Goal: Navigation & Orientation: Find specific page/section

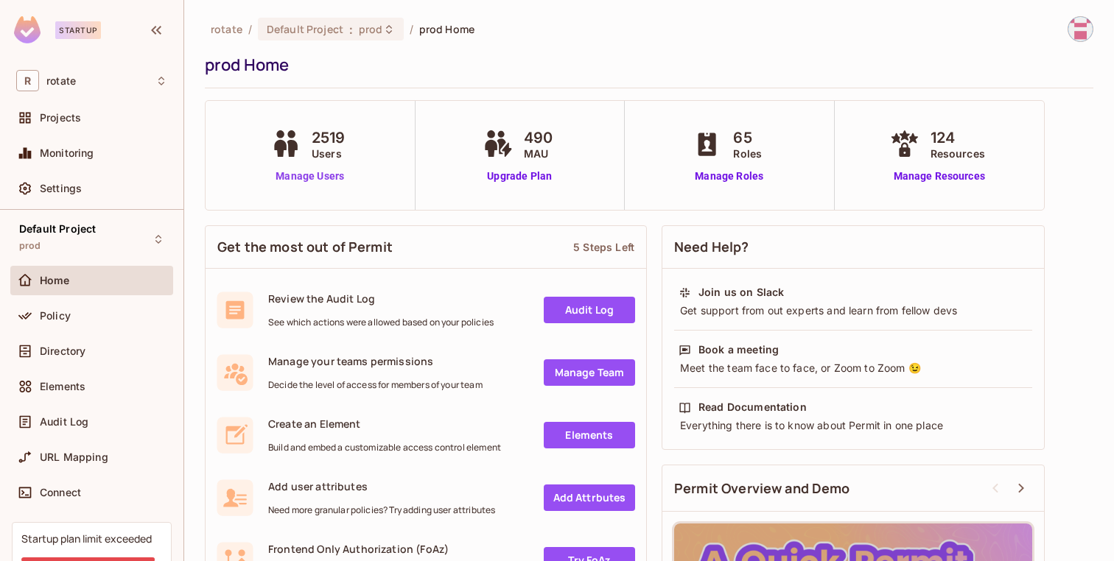
click at [337, 177] on link "Manage Users" at bounding box center [309, 176] width 85 height 15
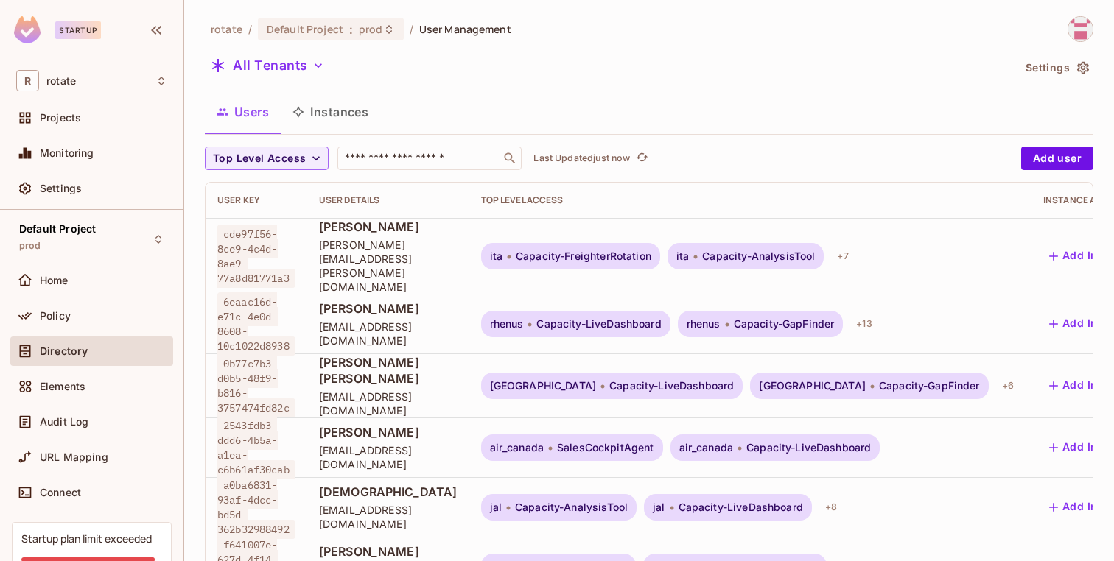
click at [336, 117] on button "Instances" at bounding box center [330, 112] width 99 height 37
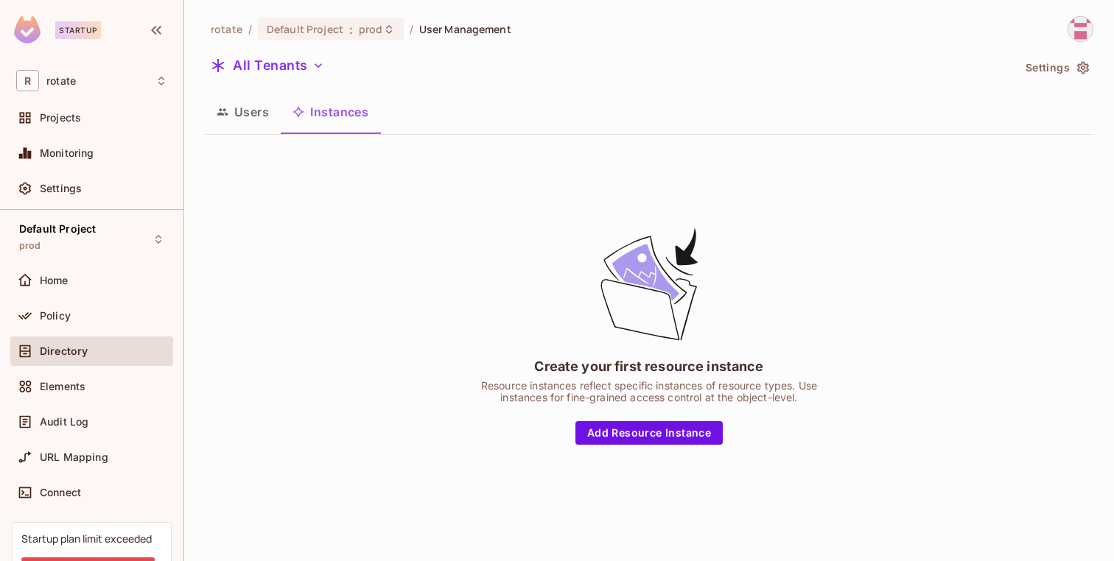
click at [256, 107] on button "Users" at bounding box center [243, 112] width 76 height 37
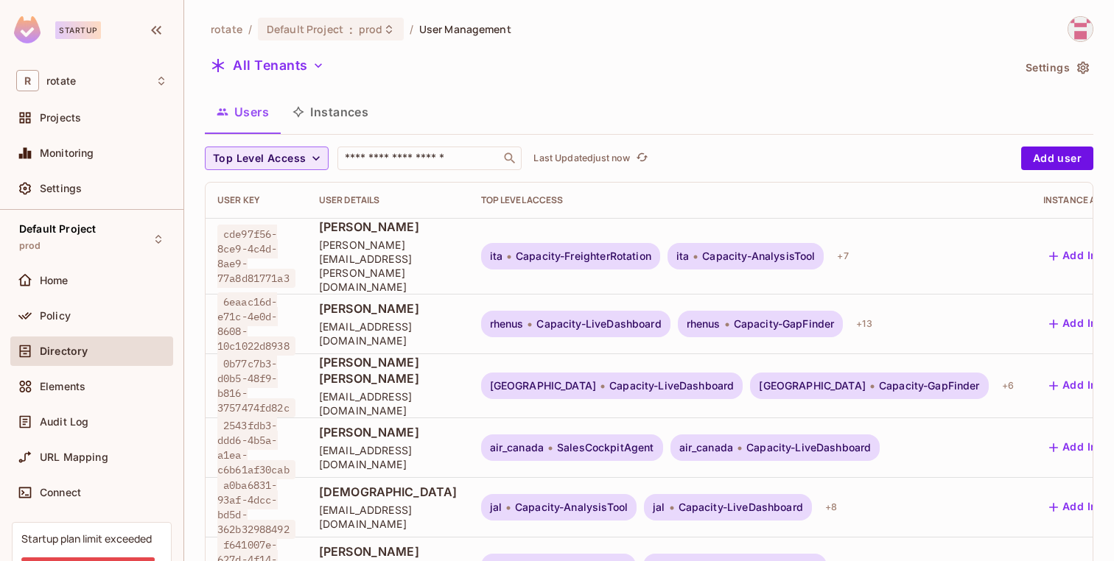
click at [309, 161] on icon "button" at bounding box center [316, 158] width 15 height 15
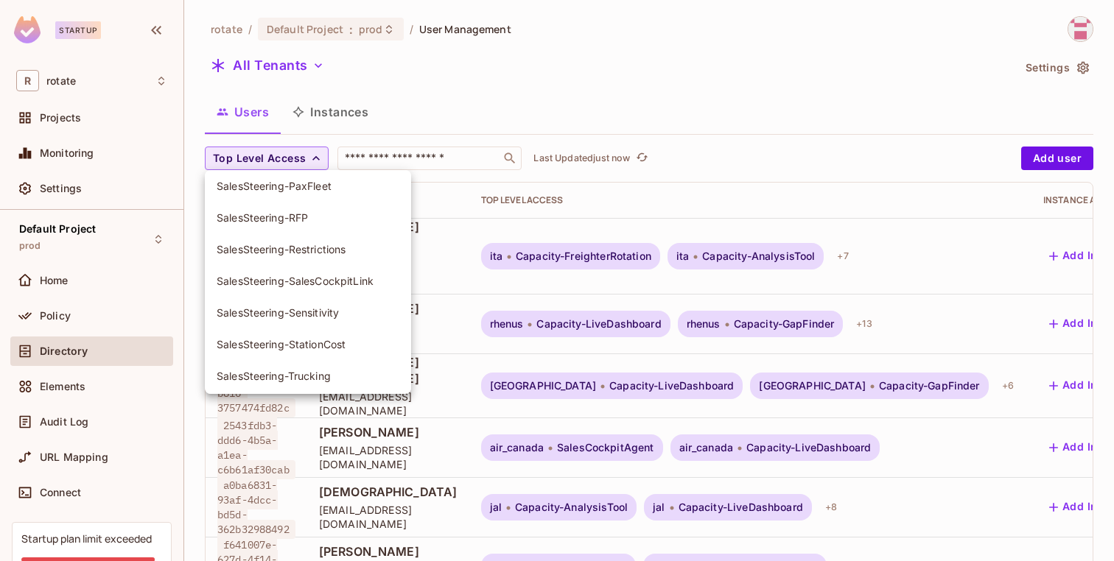
scroll to position [1846, 0]
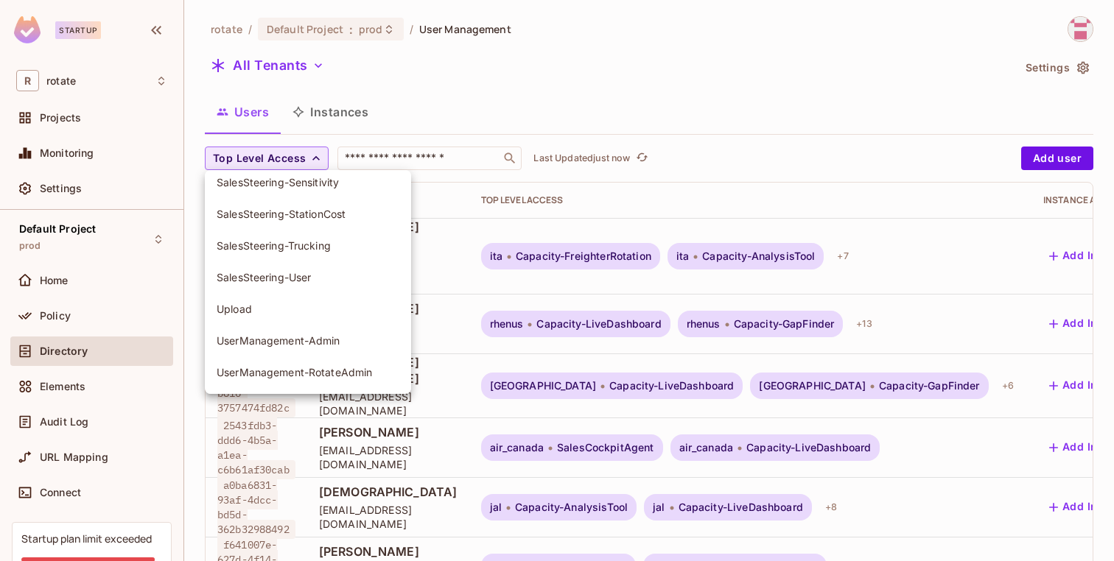
click at [81, 387] on div at bounding box center [557, 280] width 1114 height 561
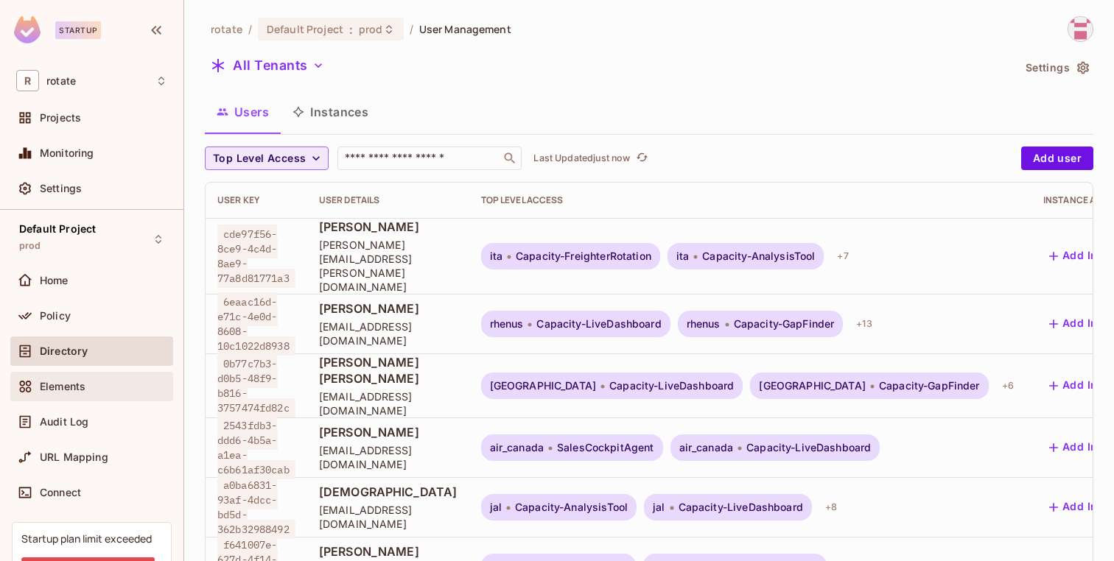
click at [76, 388] on span "Elements" at bounding box center [63, 387] width 46 height 12
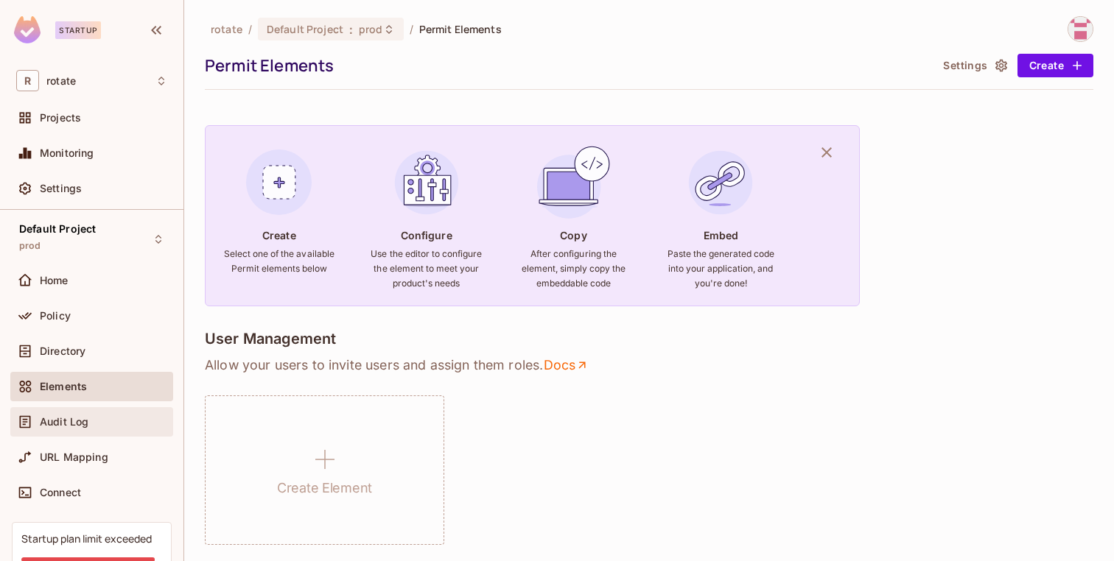
click at [64, 423] on span "Audit Log" at bounding box center [64, 422] width 49 height 12
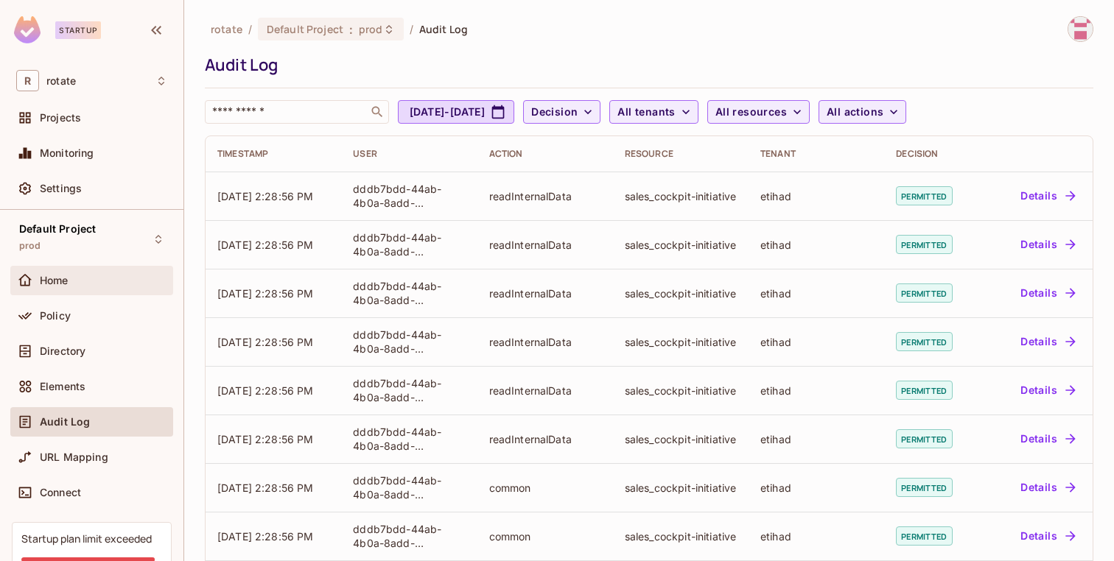
click at [93, 270] on div "Home" at bounding box center [91, 280] width 163 height 29
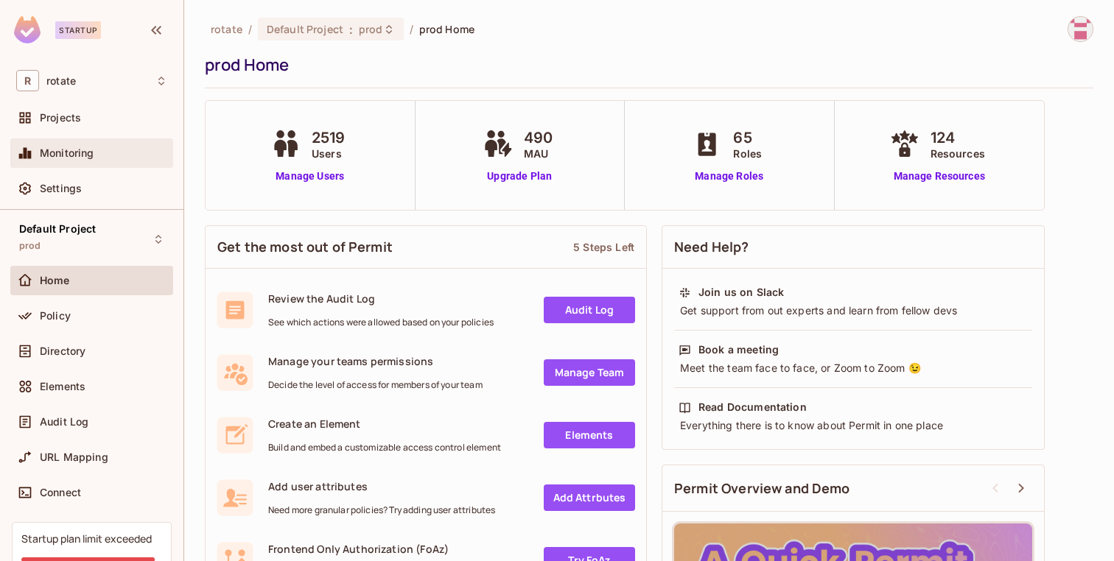
click at [85, 152] on span "Monitoring" at bounding box center [67, 153] width 55 height 12
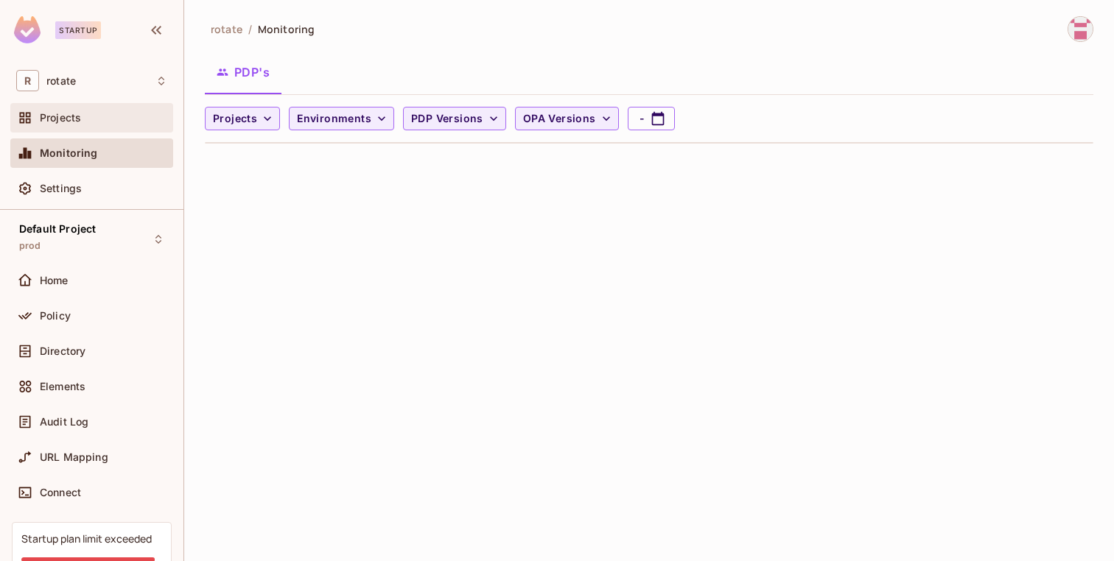
click at [81, 120] on div "Projects" at bounding box center [103, 118] width 127 height 12
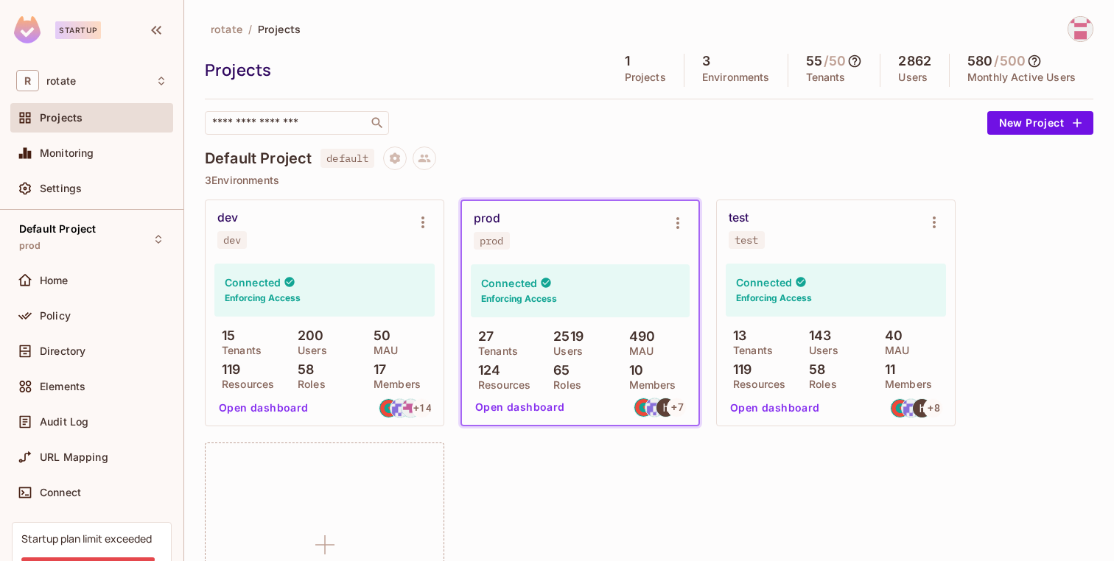
click at [630, 378] on div "10 Members" at bounding box center [656, 376] width 68 height 27
click at [484, 347] on p "Tenants" at bounding box center [494, 351] width 47 height 12
click at [507, 408] on button "Open dashboard" at bounding box center [520, 408] width 102 height 24
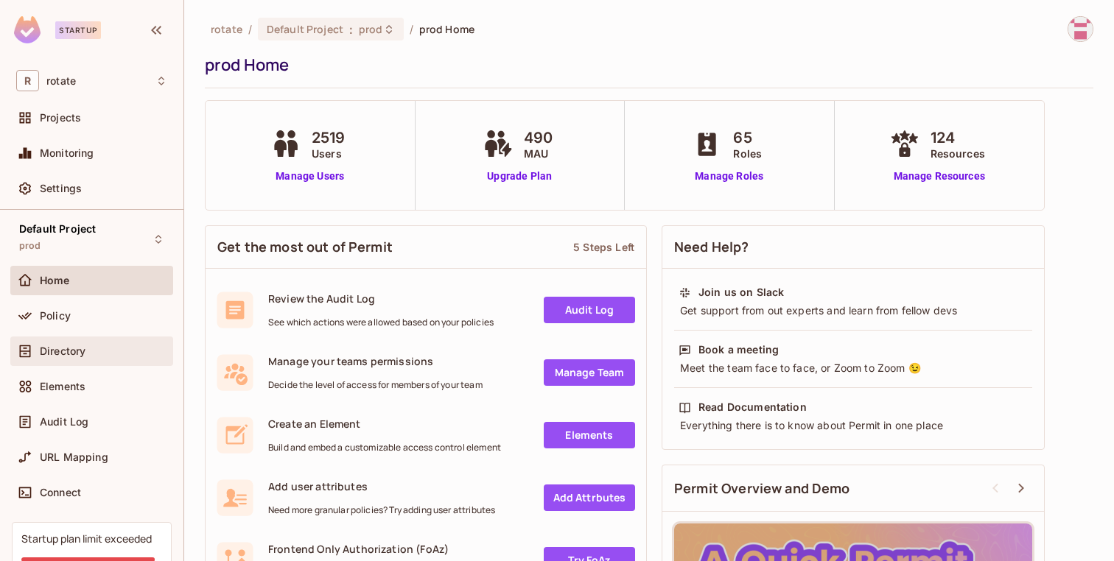
click at [97, 356] on div "Directory" at bounding box center [103, 351] width 127 height 12
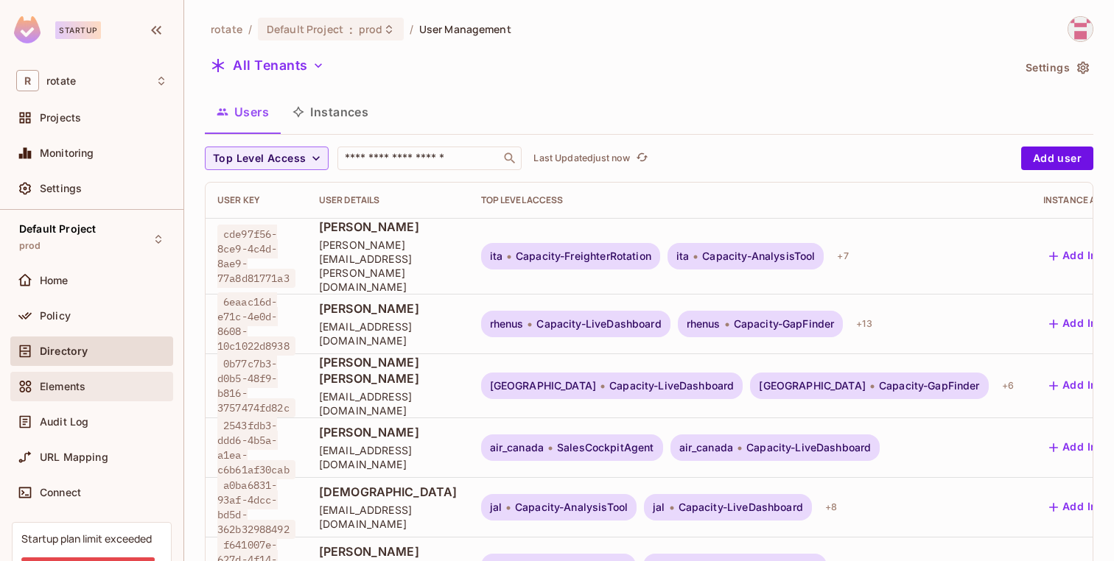
click at [90, 376] on div "Elements" at bounding box center [91, 386] width 163 height 29
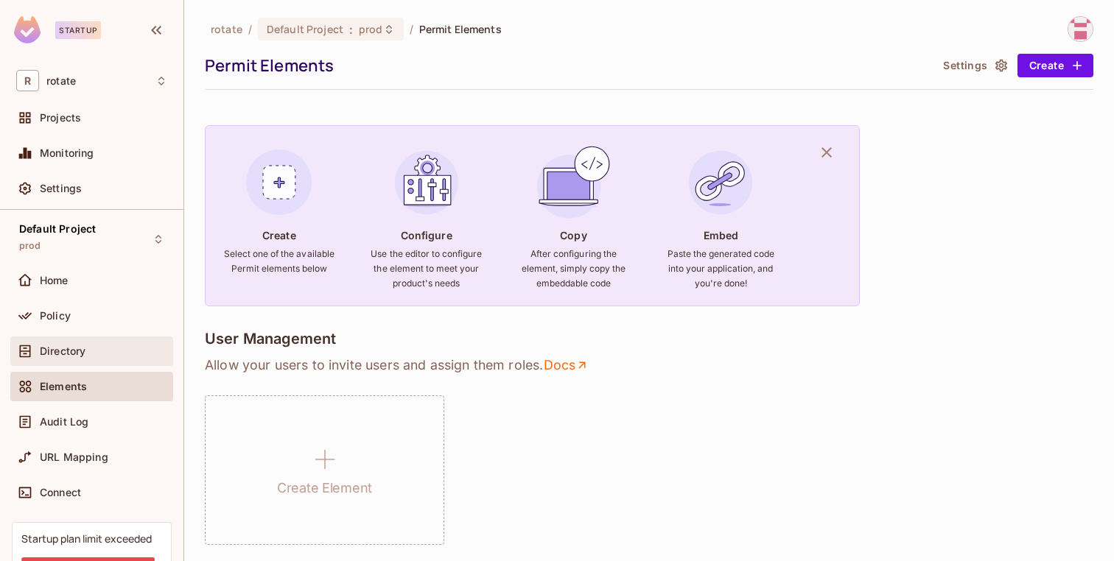
click at [85, 354] on span "Directory" at bounding box center [63, 351] width 46 height 12
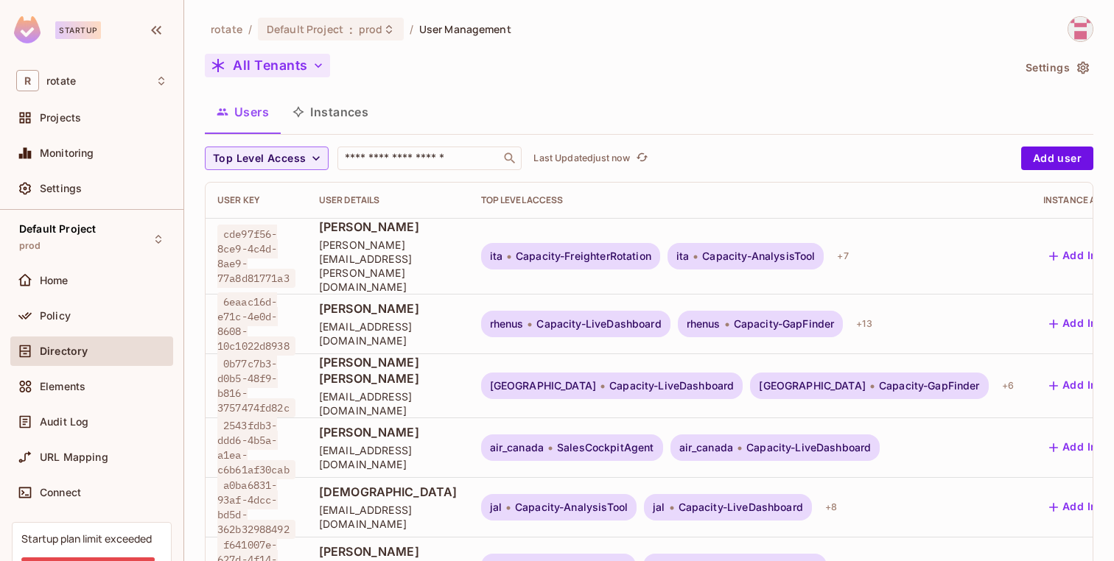
click at [291, 66] on button "All Tenants" at bounding box center [267, 66] width 125 height 24
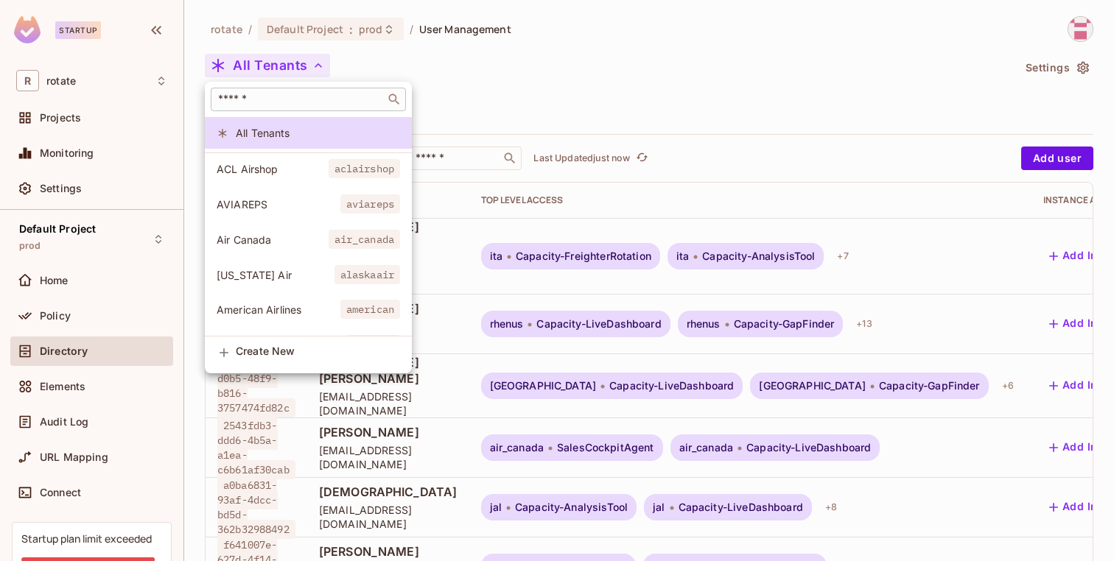
click at [253, 101] on input "text" at bounding box center [298, 99] width 166 height 15
type input "***"
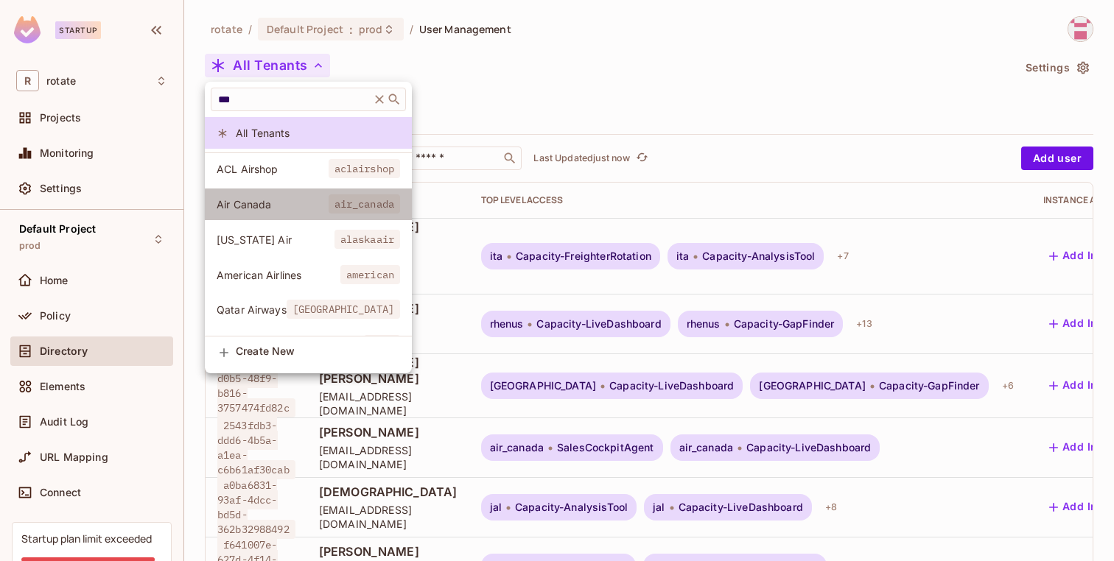
click at [283, 193] on li "Air Canada air_canada" at bounding box center [308, 205] width 207 height 32
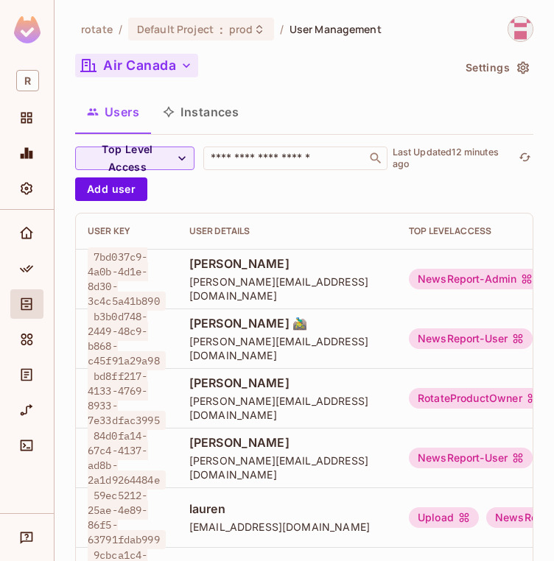
click at [175, 68] on button "Air Canada" at bounding box center [136, 66] width 123 height 24
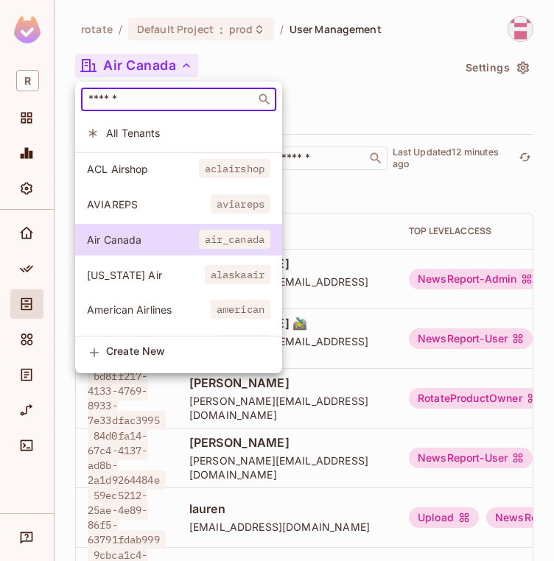
click at [169, 105] on input "text" at bounding box center [168, 99] width 166 height 15
paste input "*******"
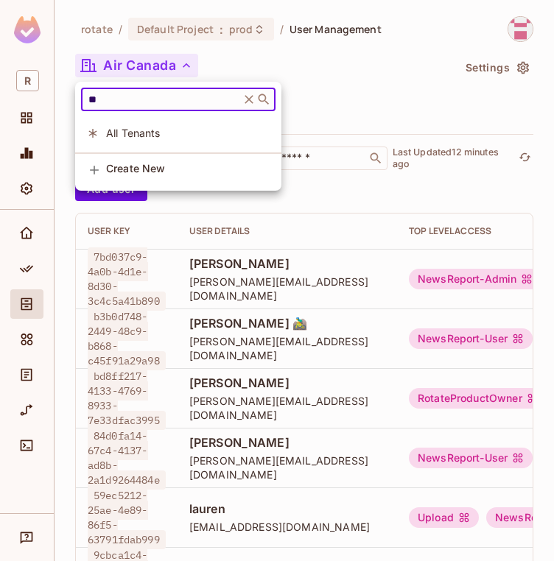
type input "**"
click at [169, 138] on span "All Tenants" at bounding box center [188, 133] width 164 height 14
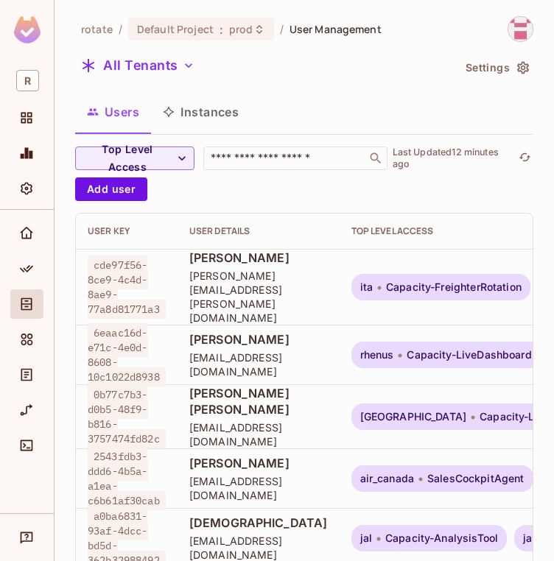
click at [137, 81] on div "All Tenants" at bounding box center [263, 68] width 377 height 28
click at [150, 71] on button "All Tenants" at bounding box center [137, 66] width 125 height 24
